Goal: Task Accomplishment & Management: Complete application form

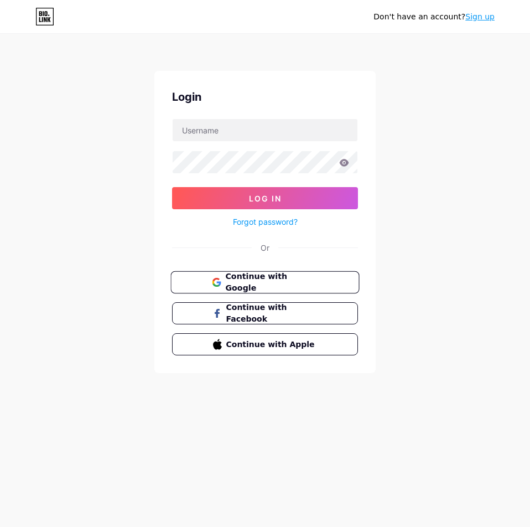
click at [302, 286] on span "Continue with Google" at bounding box center [271, 283] width 92 height 24
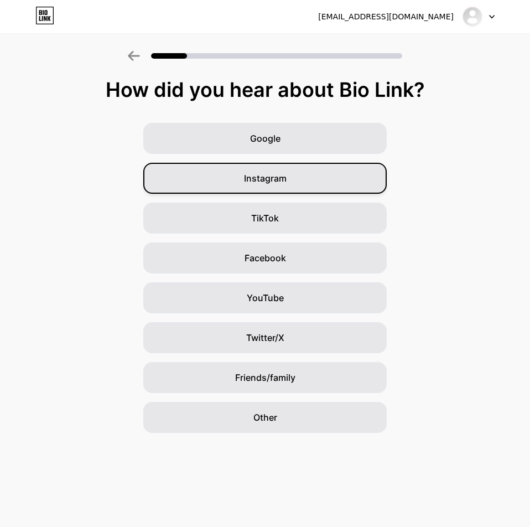
click at [248, 181] on span "Instagram" at bounding box center [265, 178] width 43 height 13
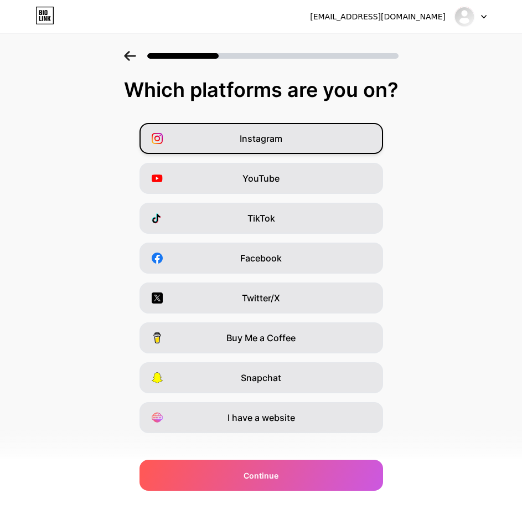
click at [318, 143] on div "Instagram" at bounding box center [261, 138] width 244 height 31
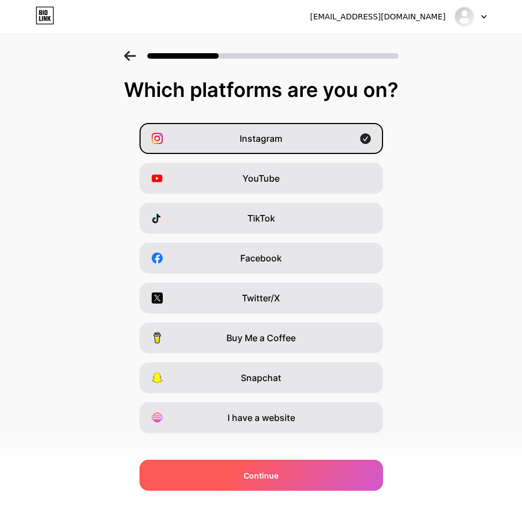
click at [299, 483] on div "Continue" at bounding box center [261, 474] width 244 height 31
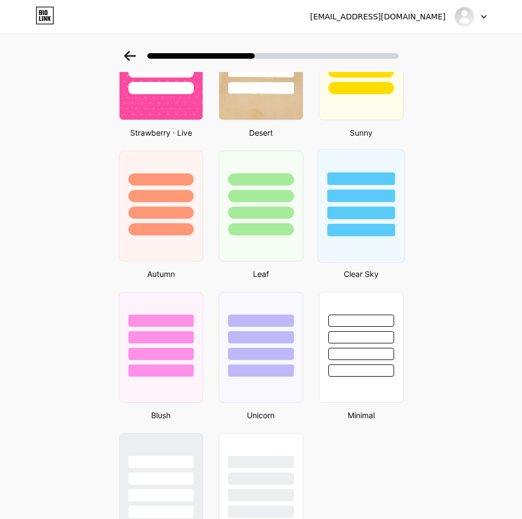
scroll to position [769, 0]
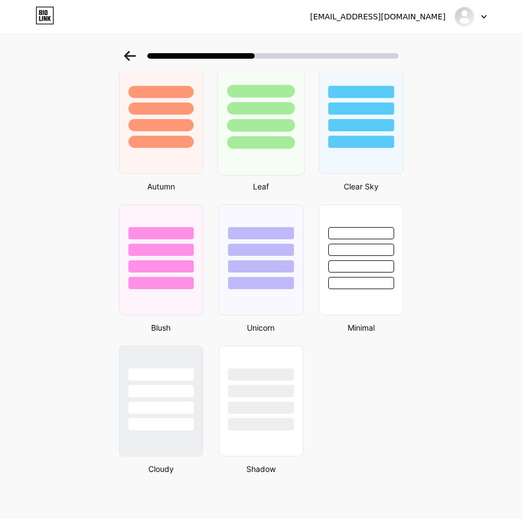
click at [285, 156] on div at bounding box center [261, 118] width 87 height 114
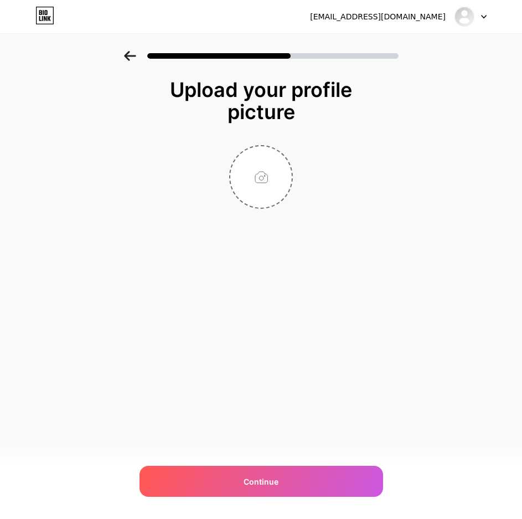
scroll to position [0, 0]
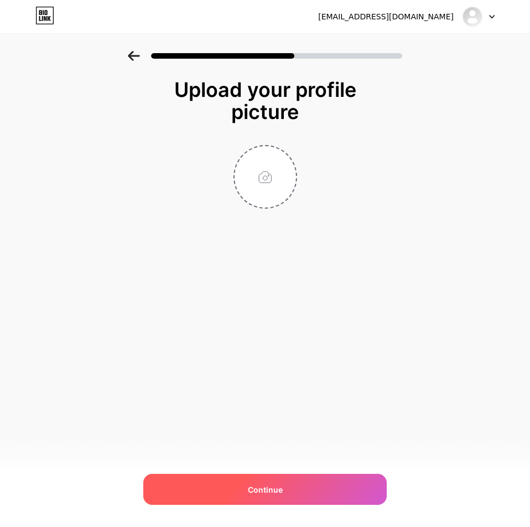
click at [306, 489] on div "Continue" at bounding box center [265, 489] width 244 height 31
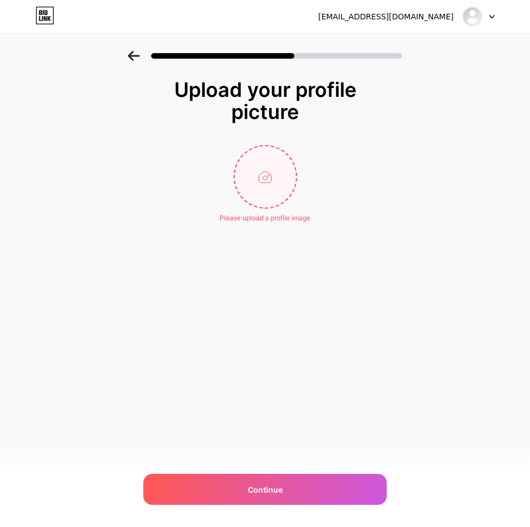
click at [277, 185] on input "file" at bounding box center [265, 176] width 61 height 61
type input "C:\fakepath\LOGO SADEWA.png"
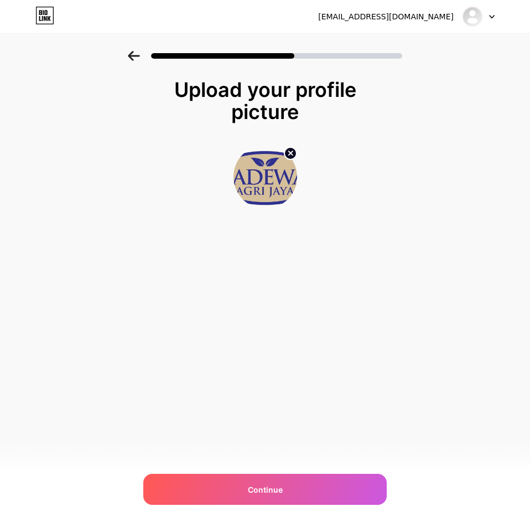
click at [263, 185] on img at bounding box center [266, 177] width 64 height 64
click at [292, 152] on circle at bounding box center [290, 153] width 12 height 12
click at [260, 170] on input "file" at bounding box center [265, 176] width 61 height 61
type input "C:\fakepath\logo sadewa OVAL.jpg"
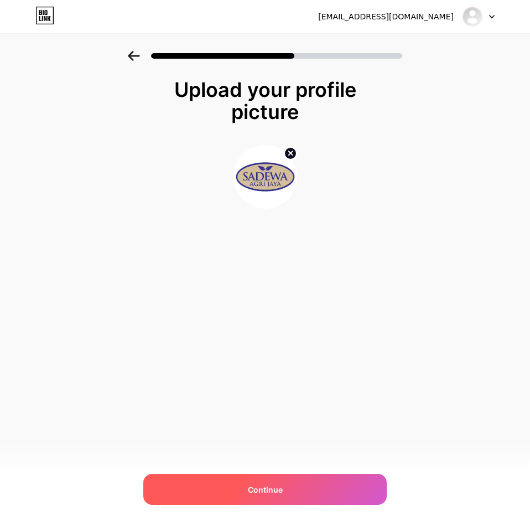
click at [256, 483] on div "Continue" at bounding box center [265, 489] width 244 height 31
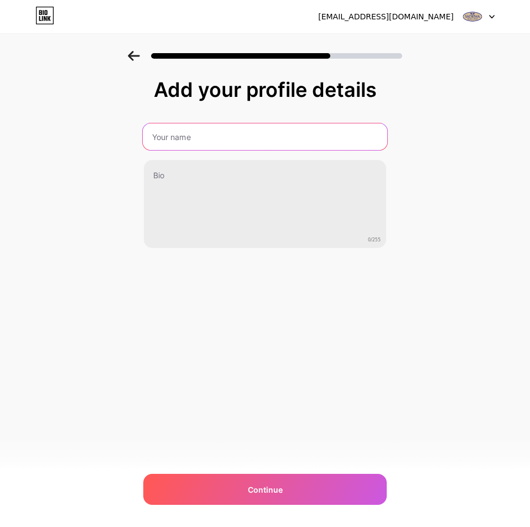
click at [235, 137] on input "text" at bounding box center [265, 136] width 245 height 27
type input "C"
type input "s"
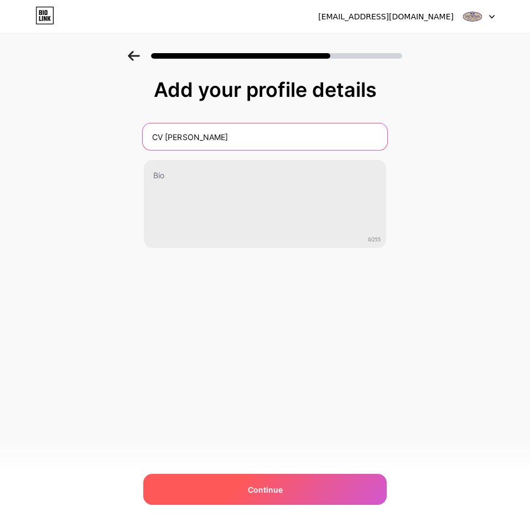
type input "CV Sadewa Agri Jaya"
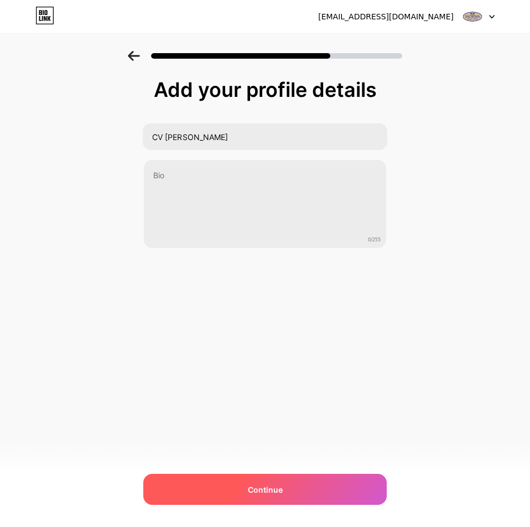
click at [267, 486] on span "Continue" at bounding box center [265, 490] width 35 height 12
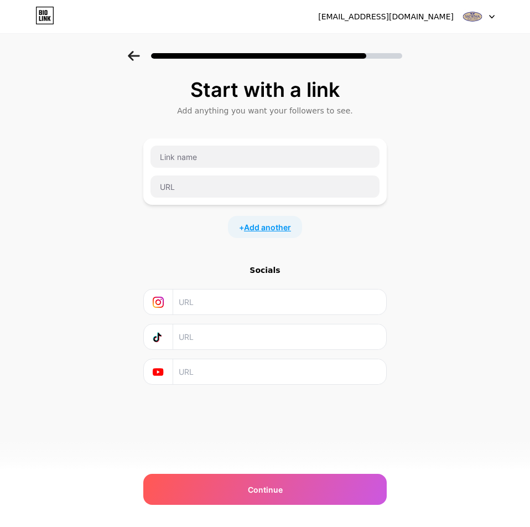
click at [266, 226] on span "Add another" at bounding box center [267, 227] width 47 height 12
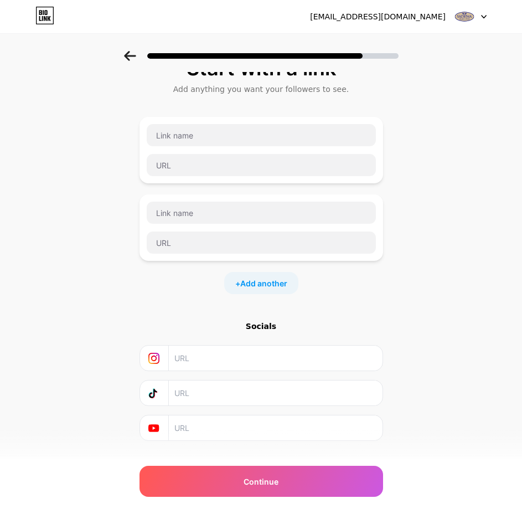
scroll to position [43, 0]
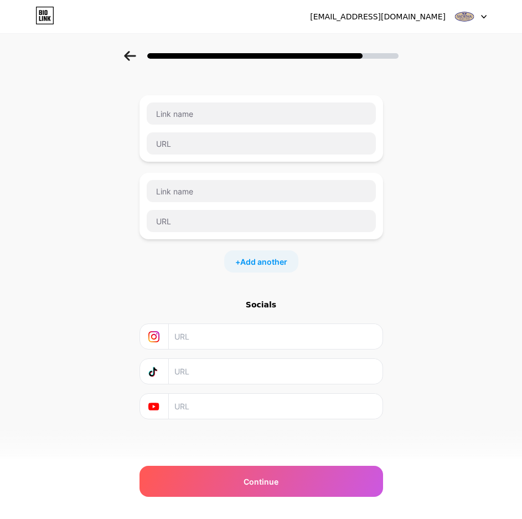
click at [256, 408] on input "text" at bounding box center [274, 406] width 201 height 25
